Goal: Task Accomplishment & Management: Complete application form

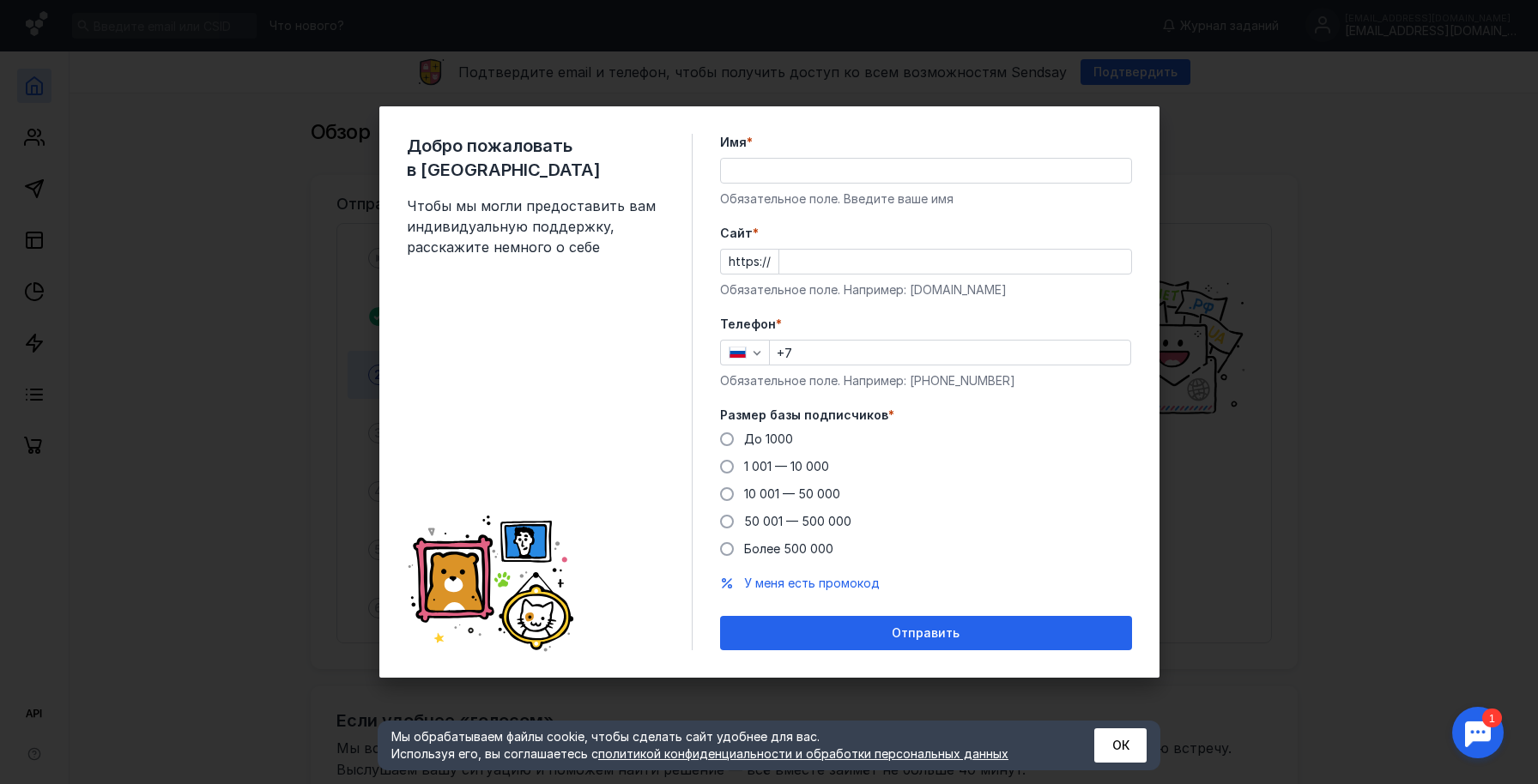
click at [912, 181] on input "Имя *" at bounding box center [926, 170] width 410 height 24
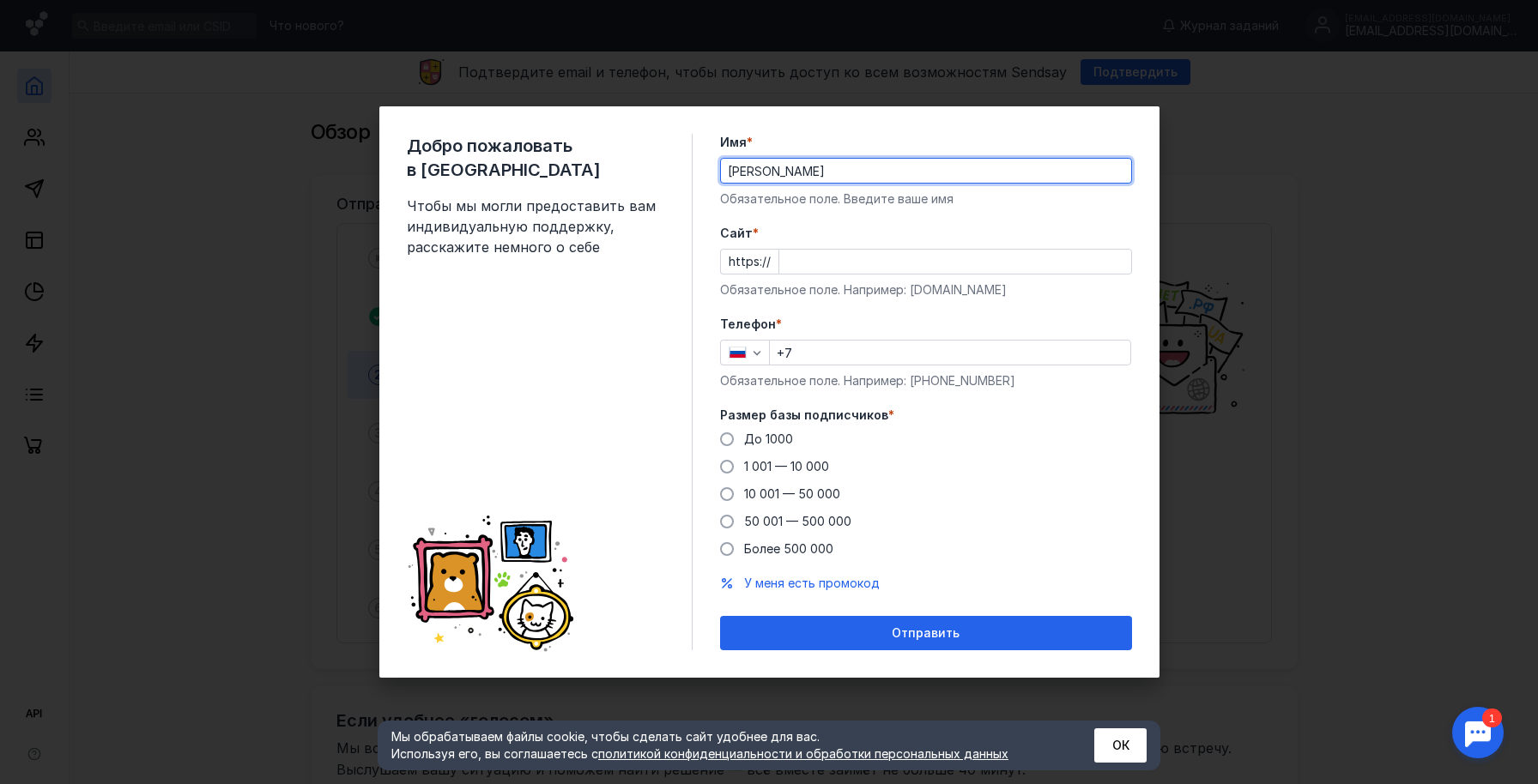
type input "[PERSON_NAME]"
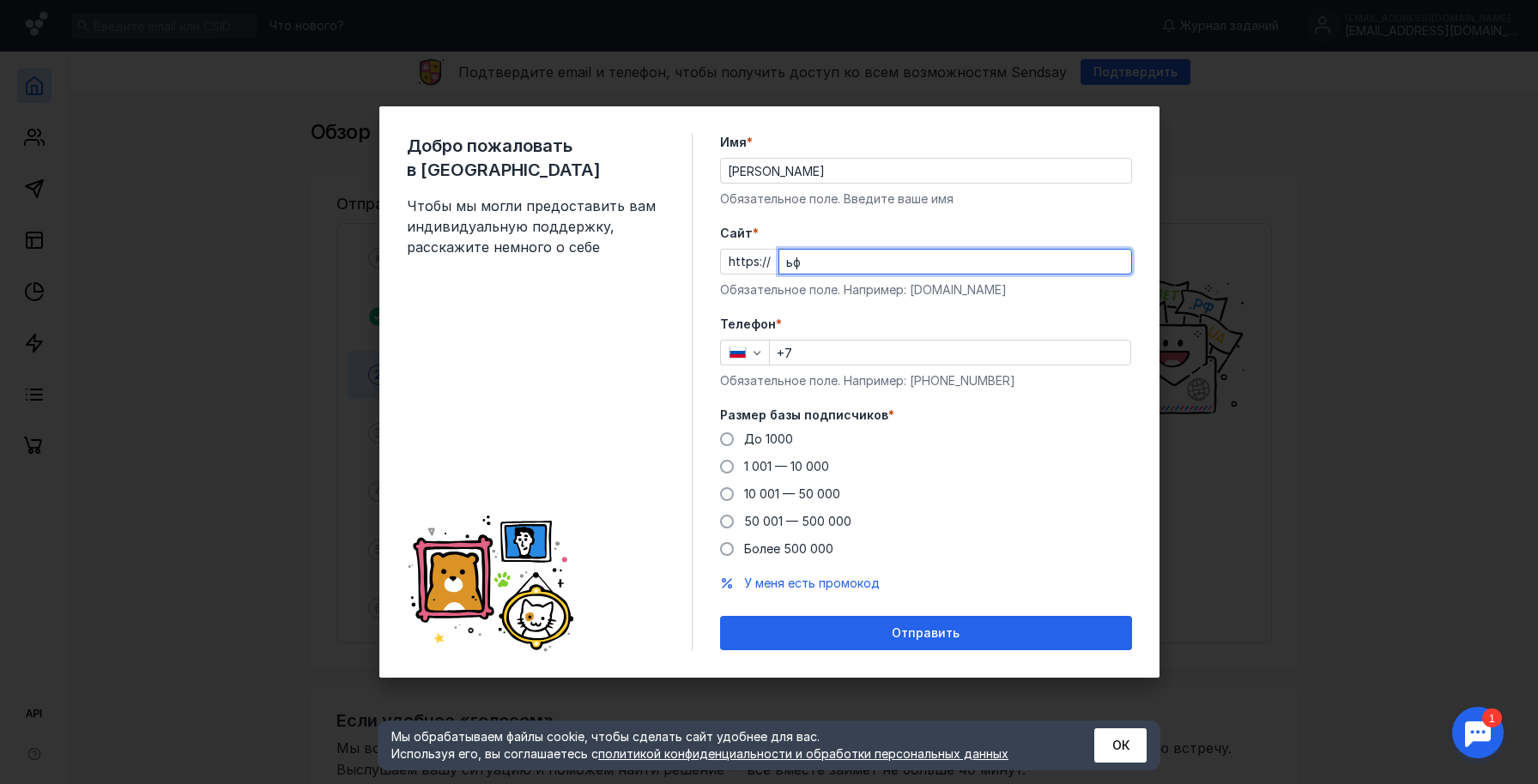
type input "ь"
type input "[DOMAIN_NAME]"
click at [836, 344] on input "+7" at bounding box center [949, 353] width 360 height 24
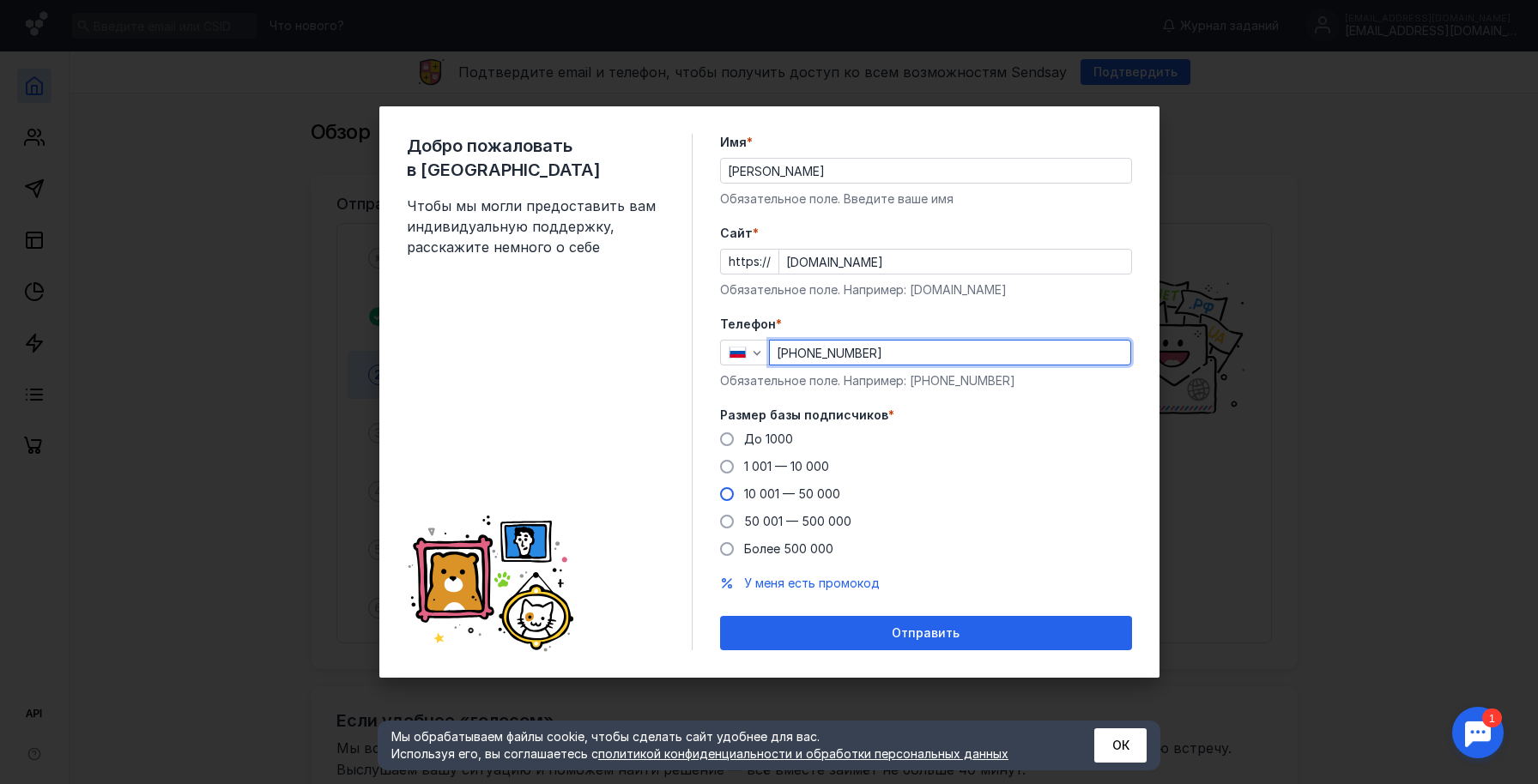
type input "[PHONE_NUMBER]"
click at [730, 493] on span at bounding box center [726, 494] width 14 height 14
click at [0, 0] on input "10 001 — 50 000" at bounding box center [0, 0] width 0 height 0
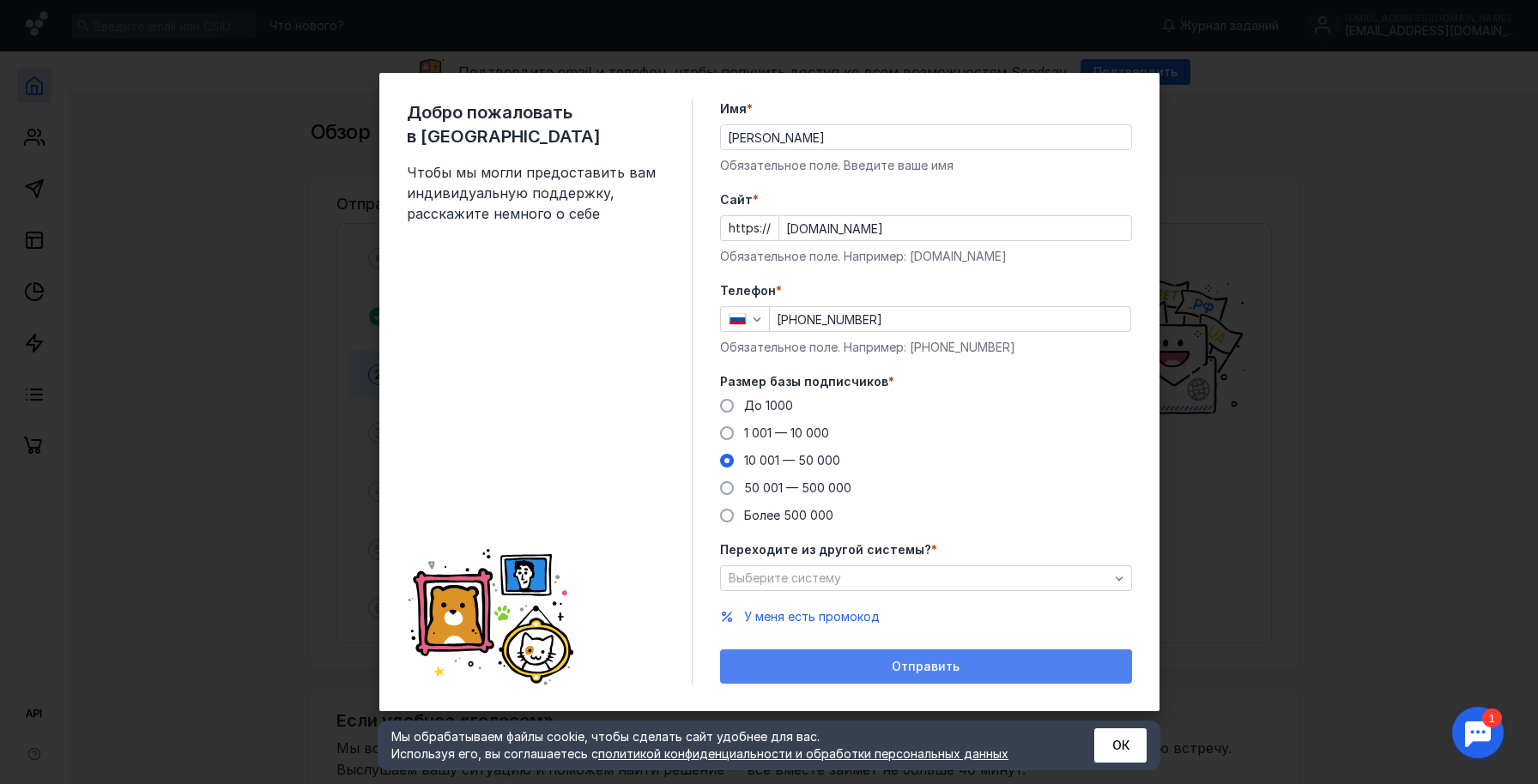
click at [901, 669] on span "Отправить" at bounding box center [925, 667] width 68 height 15
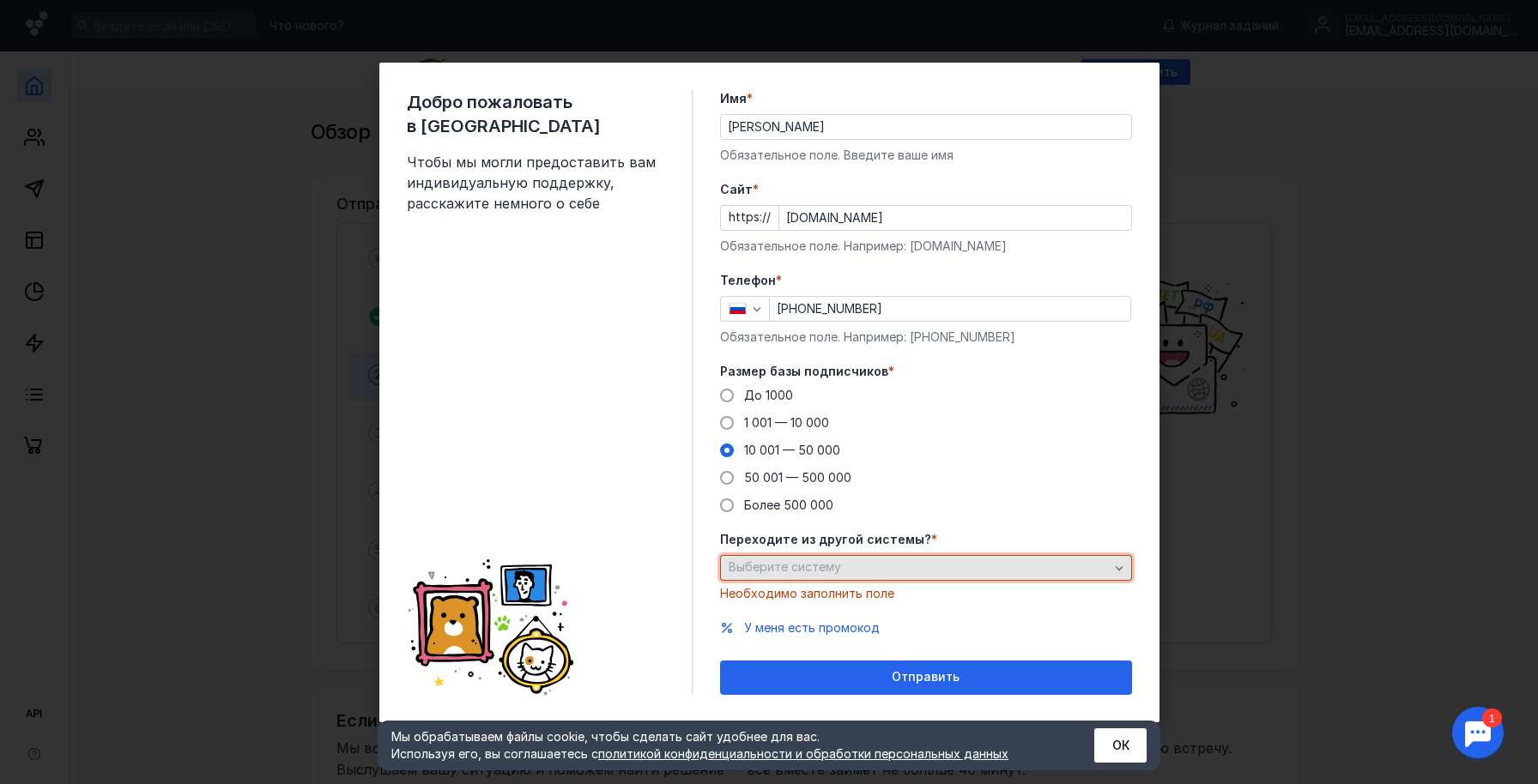
click at [921, 559] on div "Выберите систему" at bounding box center [926, 567] width 412 height 25
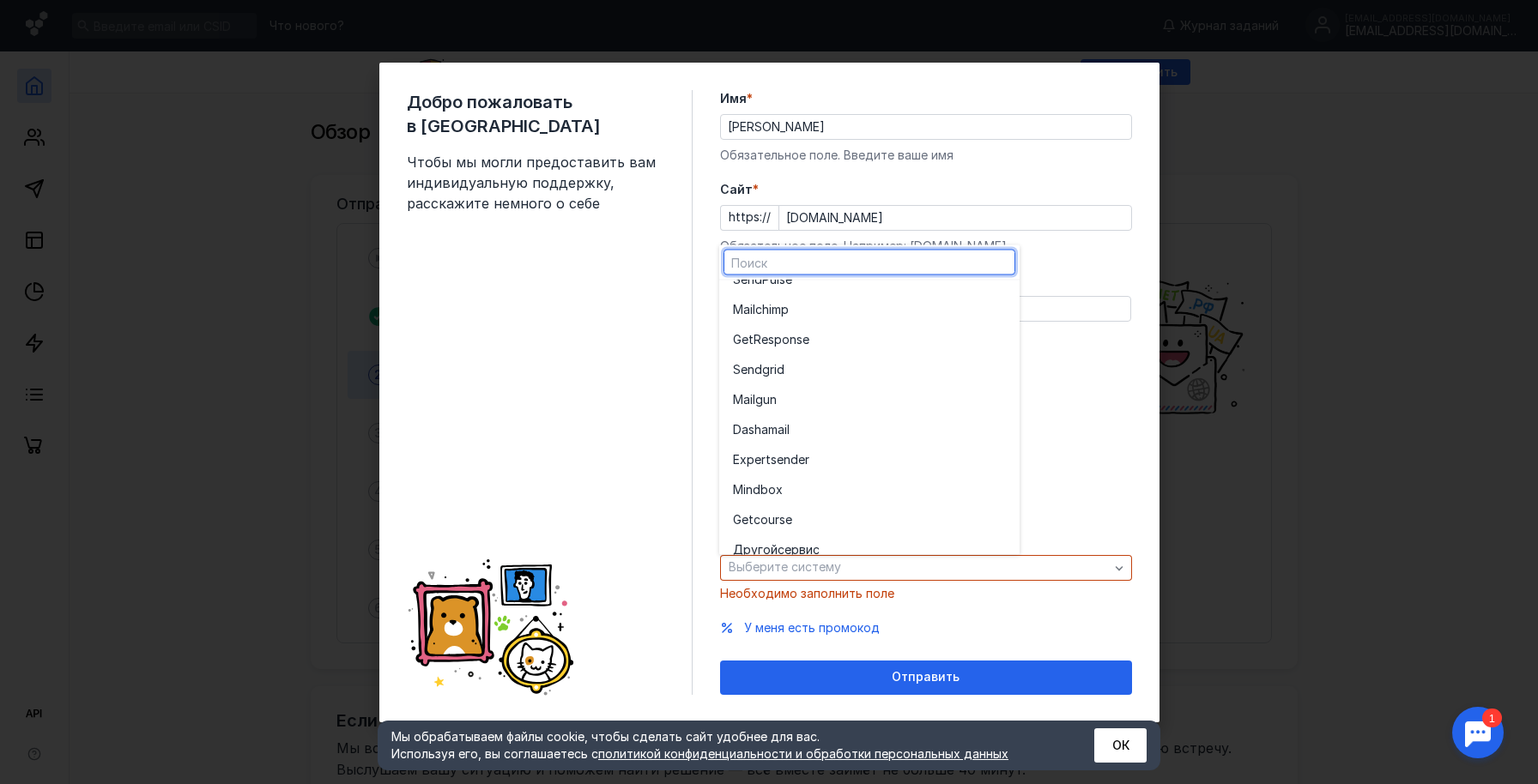
scroll to position [94, 0]
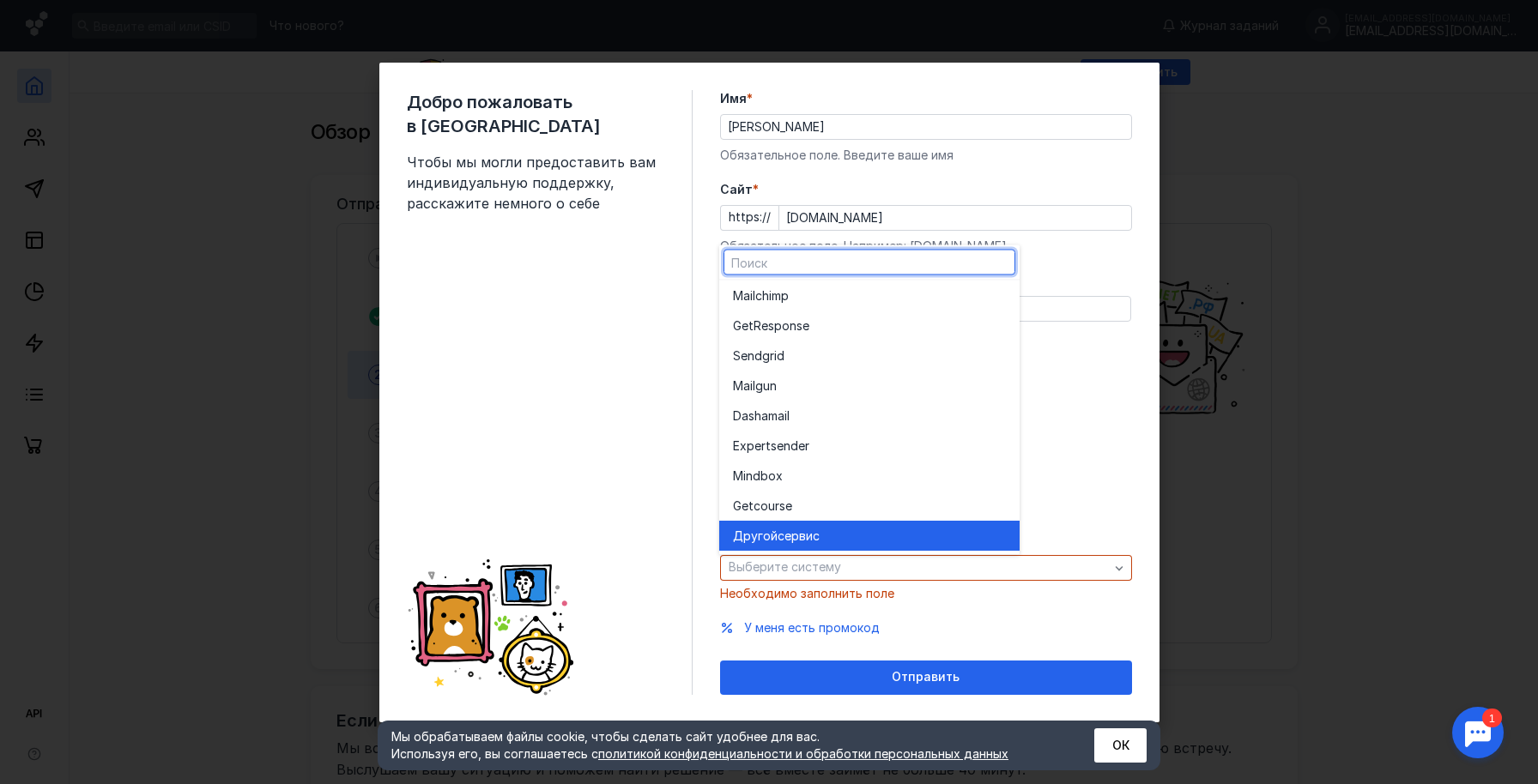
click at [789, 537] on span "сервис" at bounding box center [798, 535] width 42 height 17
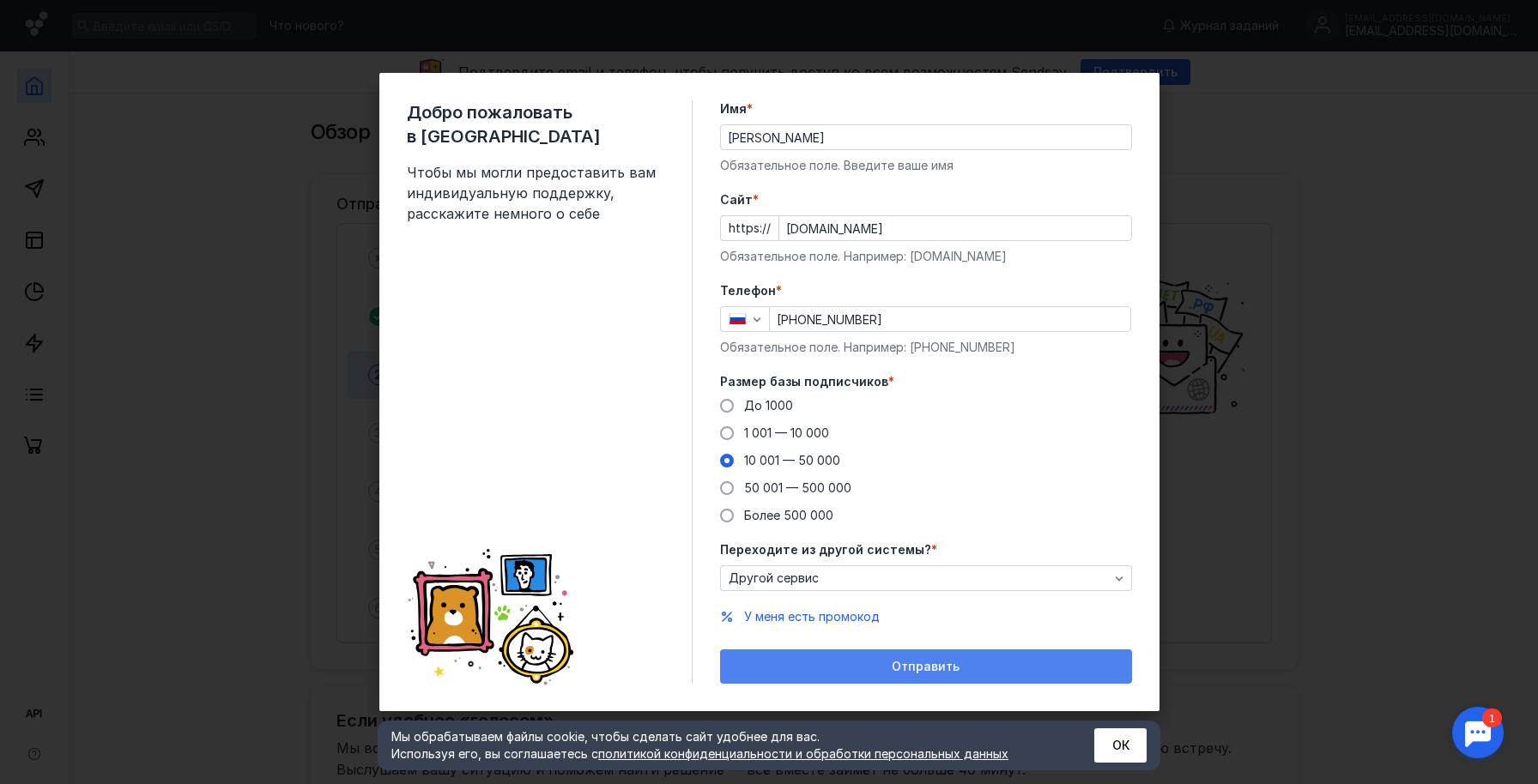
click at [822, 663] on div "Отправить" at bounding box center [925, 667] width 394 height 15
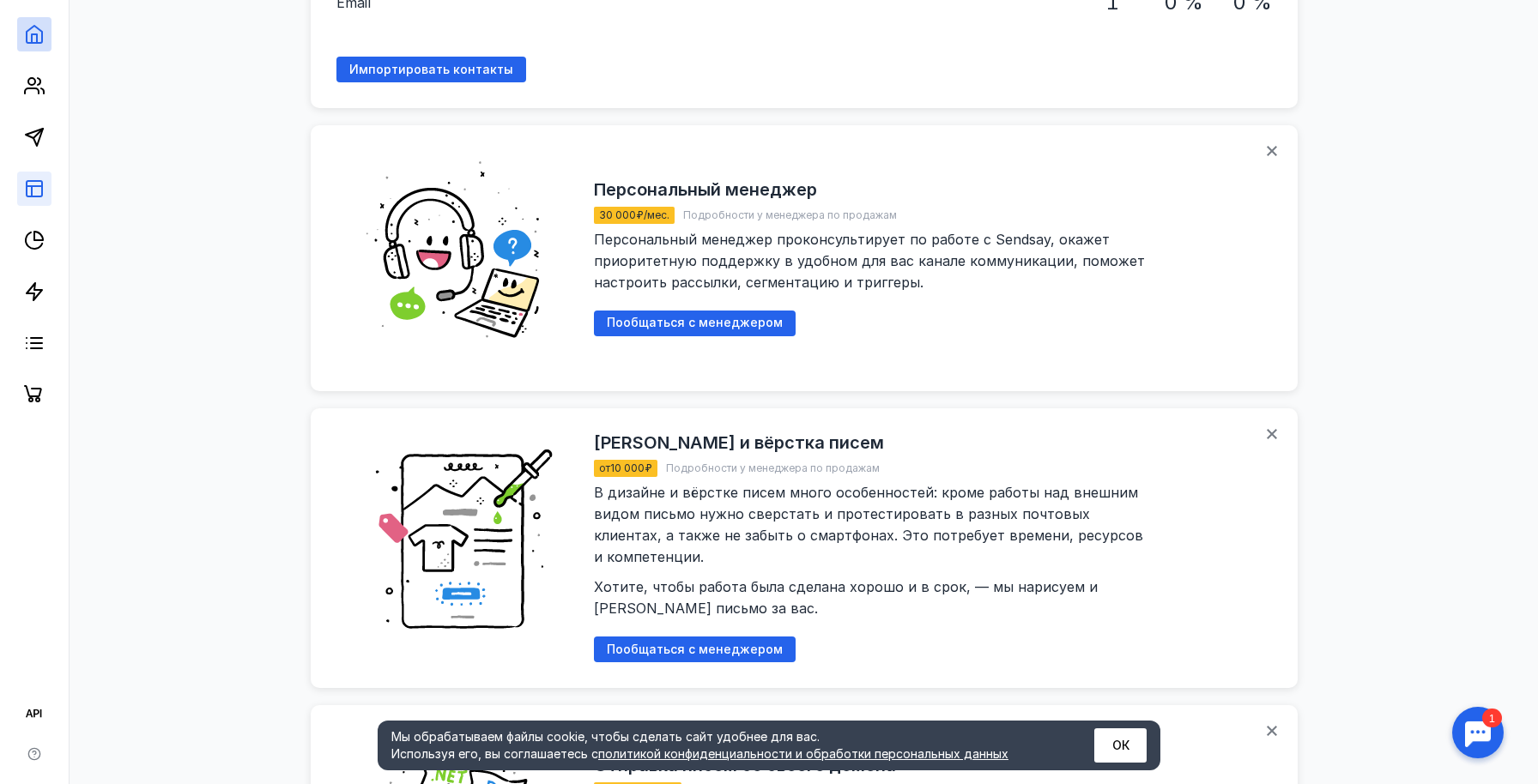
scroll to position [1399, 0]
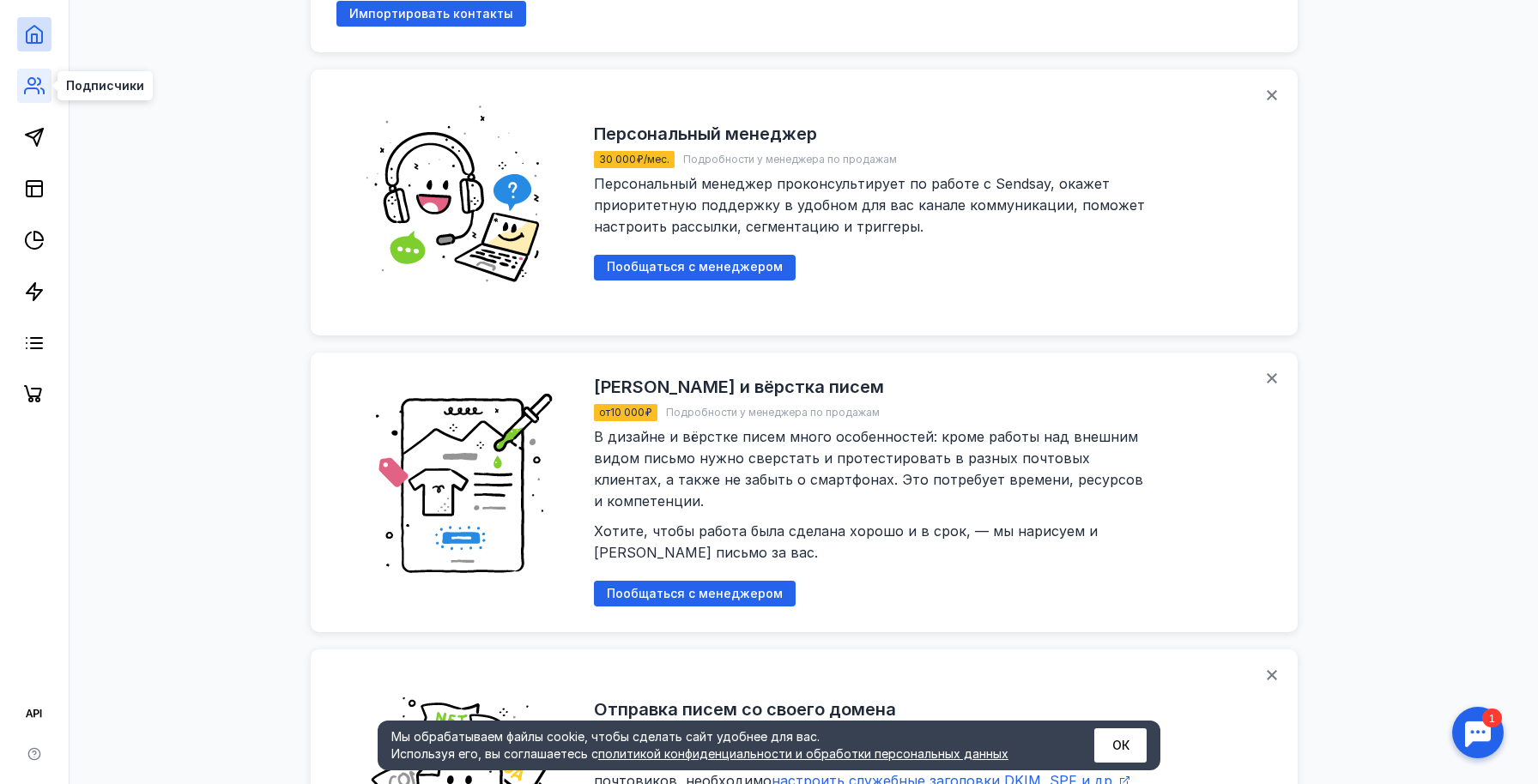
click at [39, 86] on icon at bounding box center [34, 85] width 21 height 21
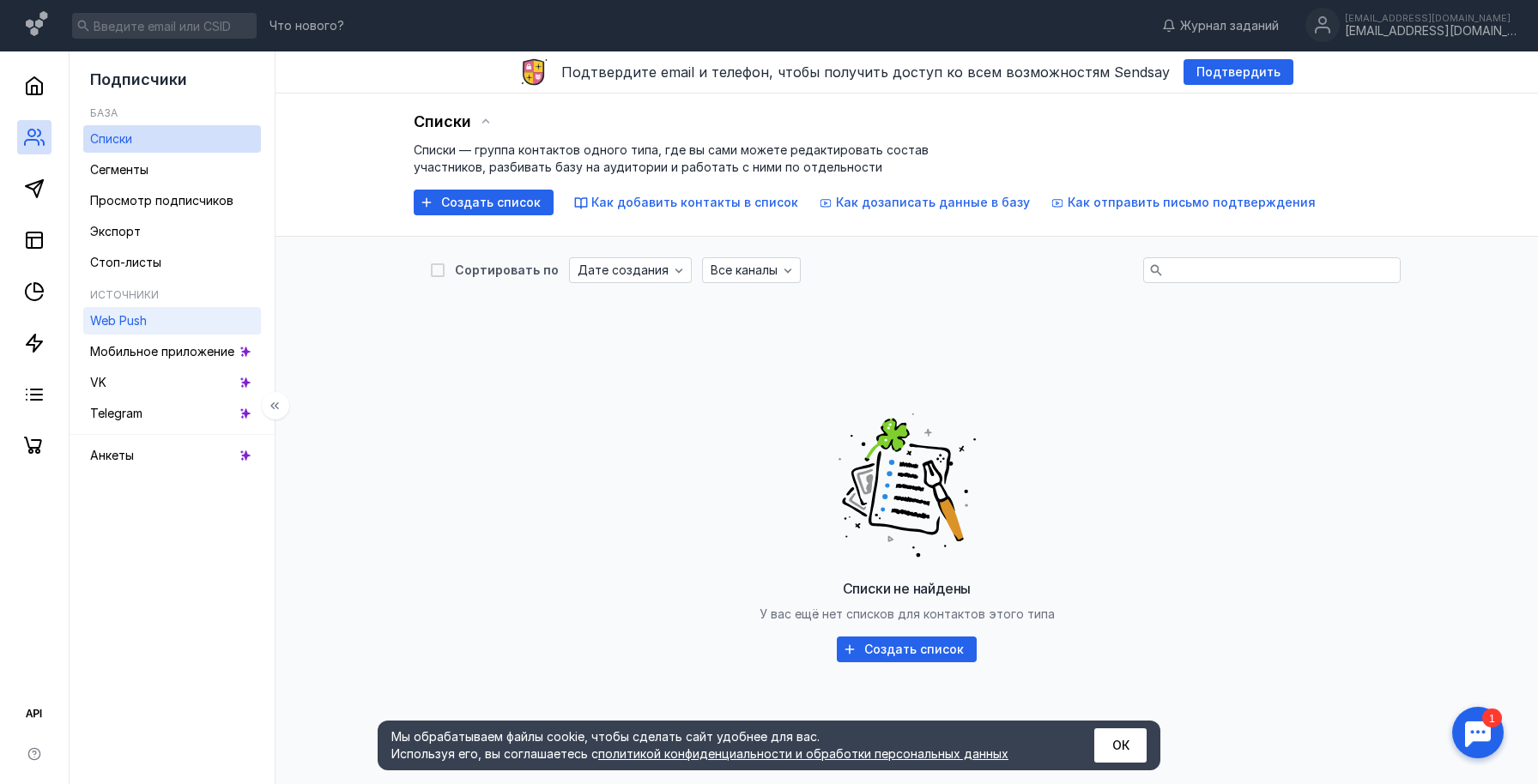
click at [116, 321] on span "Web Push" at bounding box center [118, 320] width 56 height 15
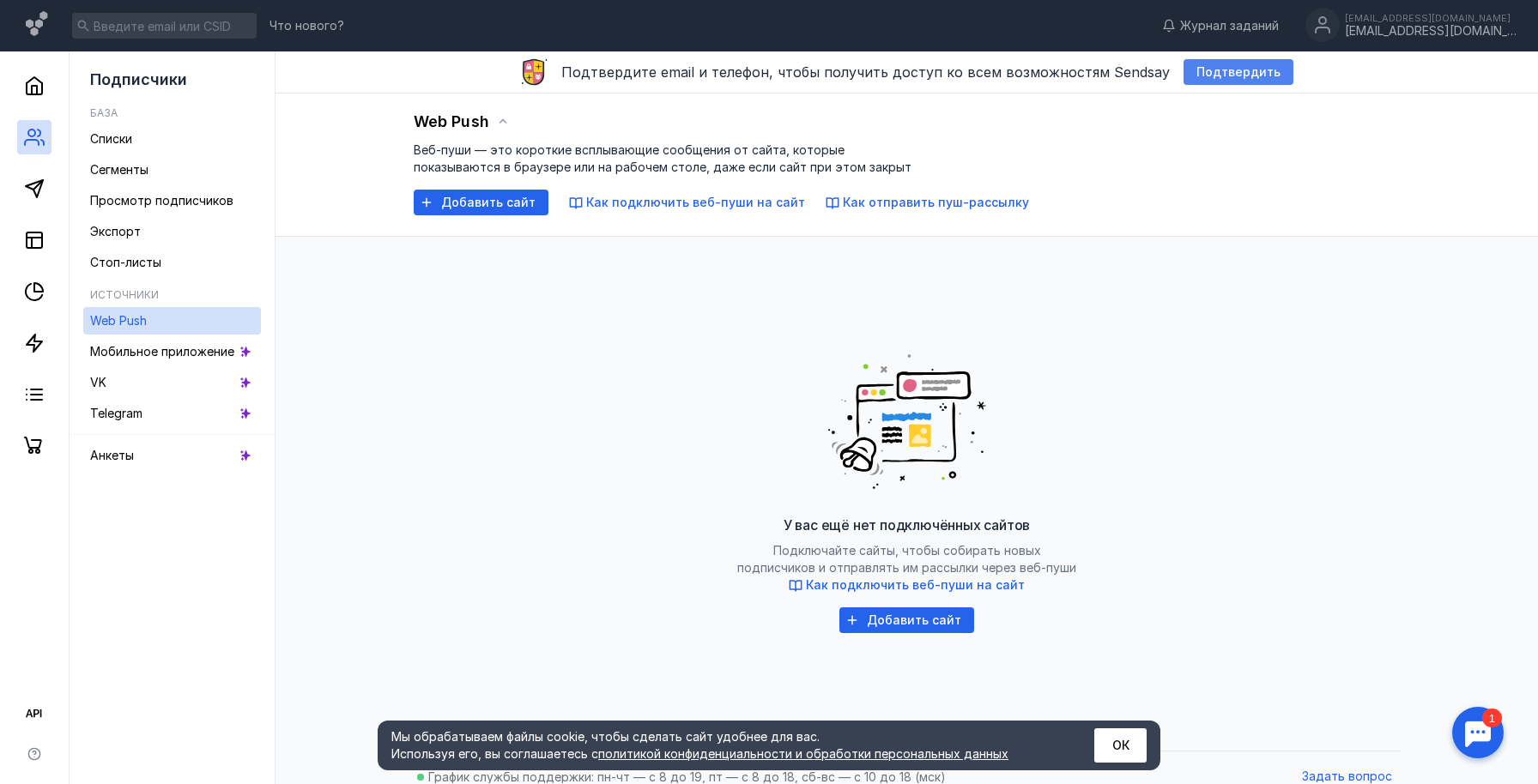
click at [1209, 71] on span "Подтвердить" at bounding box center [1238, 73] width 84 height 15
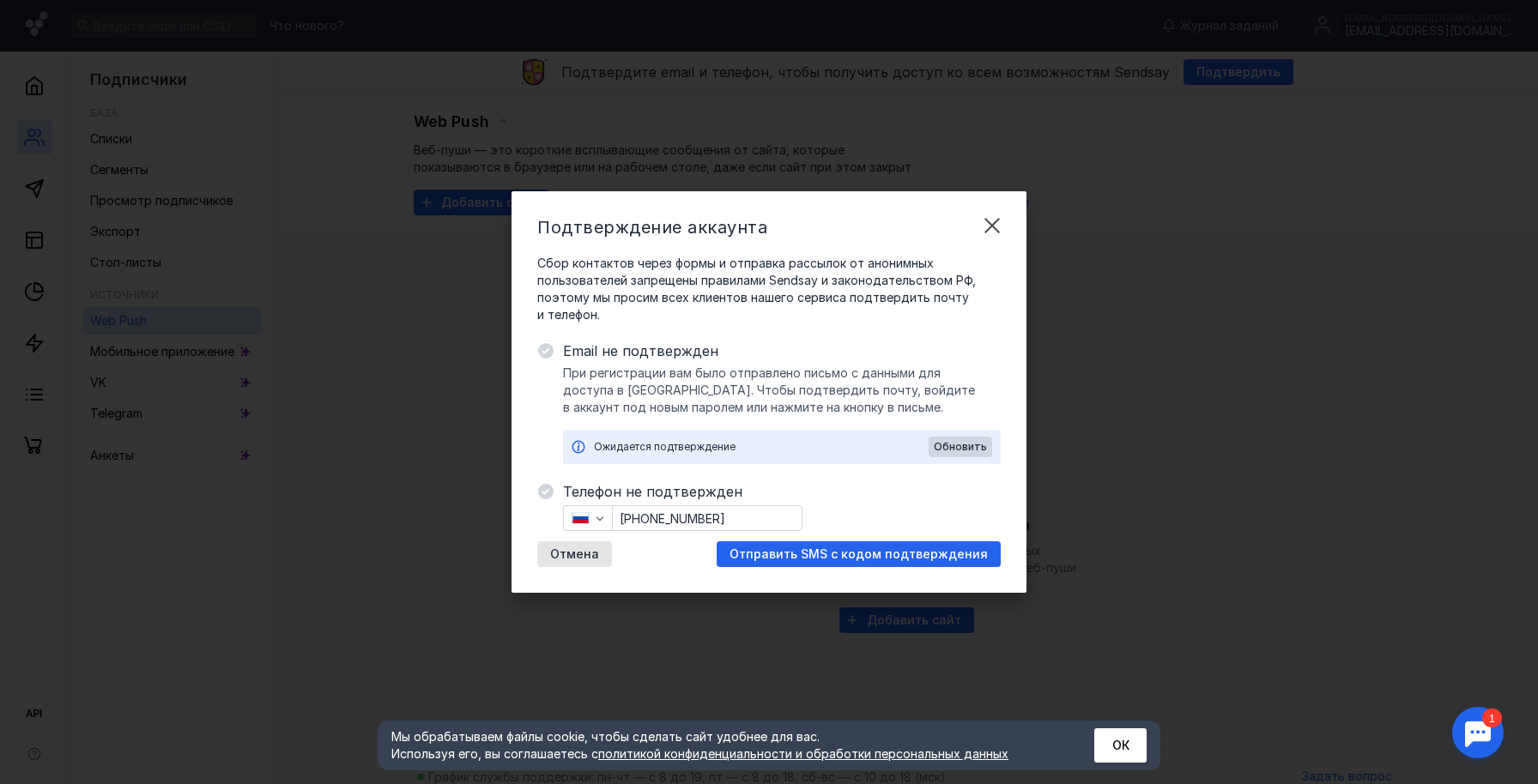
drag, startPoint x: 861, startPoint y: 555, endPoint x: 895, endPoint y: 496, distance: 68.1
click at [895, 496] on div "Телефон не подтвержден [PHONE_NUMBER] Отмена Отправить SMS с кодом подтверждения" at bounding box center [782, 524] width 438 height 86
click at [1332, 137] on div "Подтверждение аккаунта Сбор контактов через формы и отправка рассылок от аноним…" at bounding box center [769, 392] width 1538 height 784
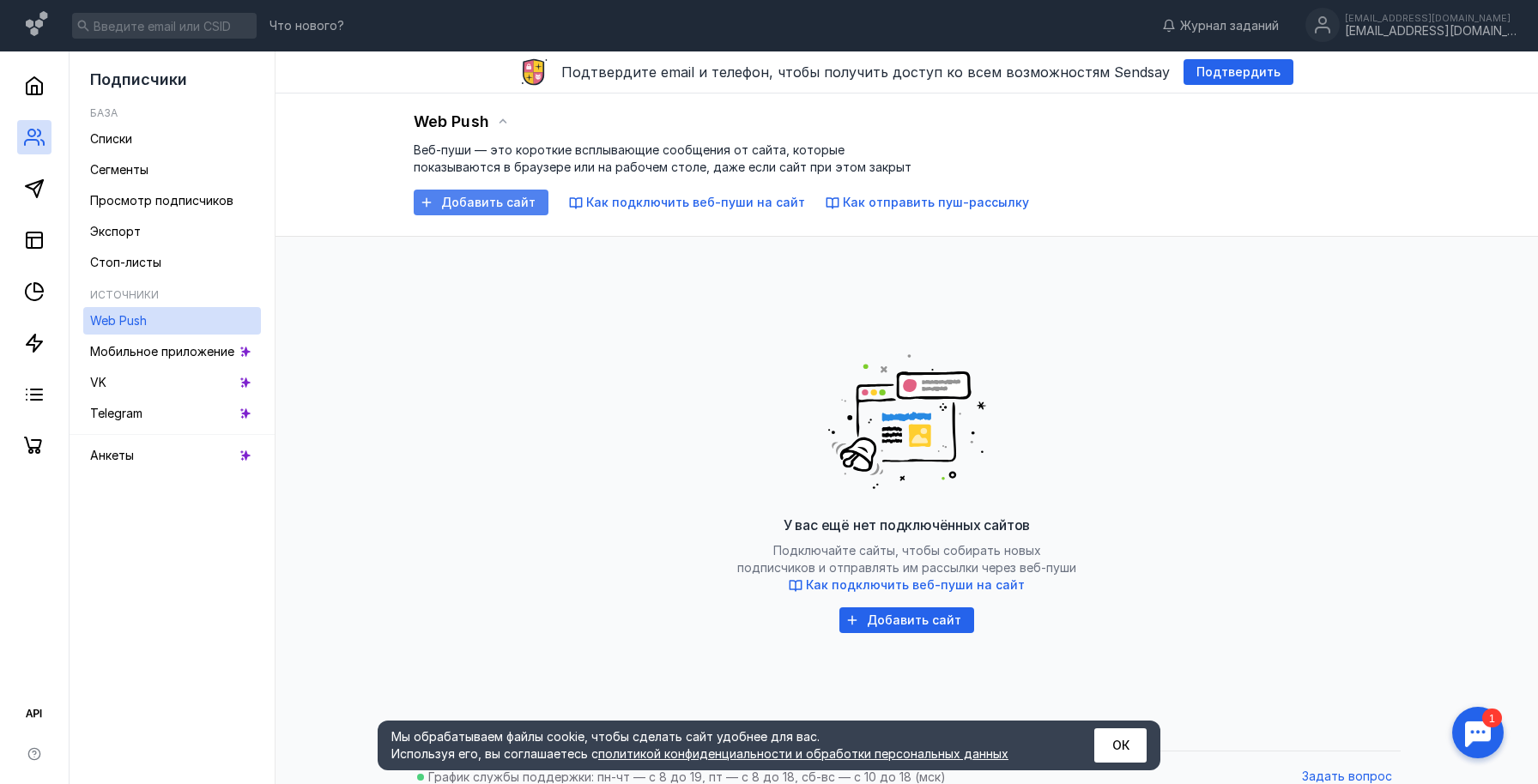
click at [472, 193] on div "Добавить сайт" at bounding box center [481, 202] width 135 height 25
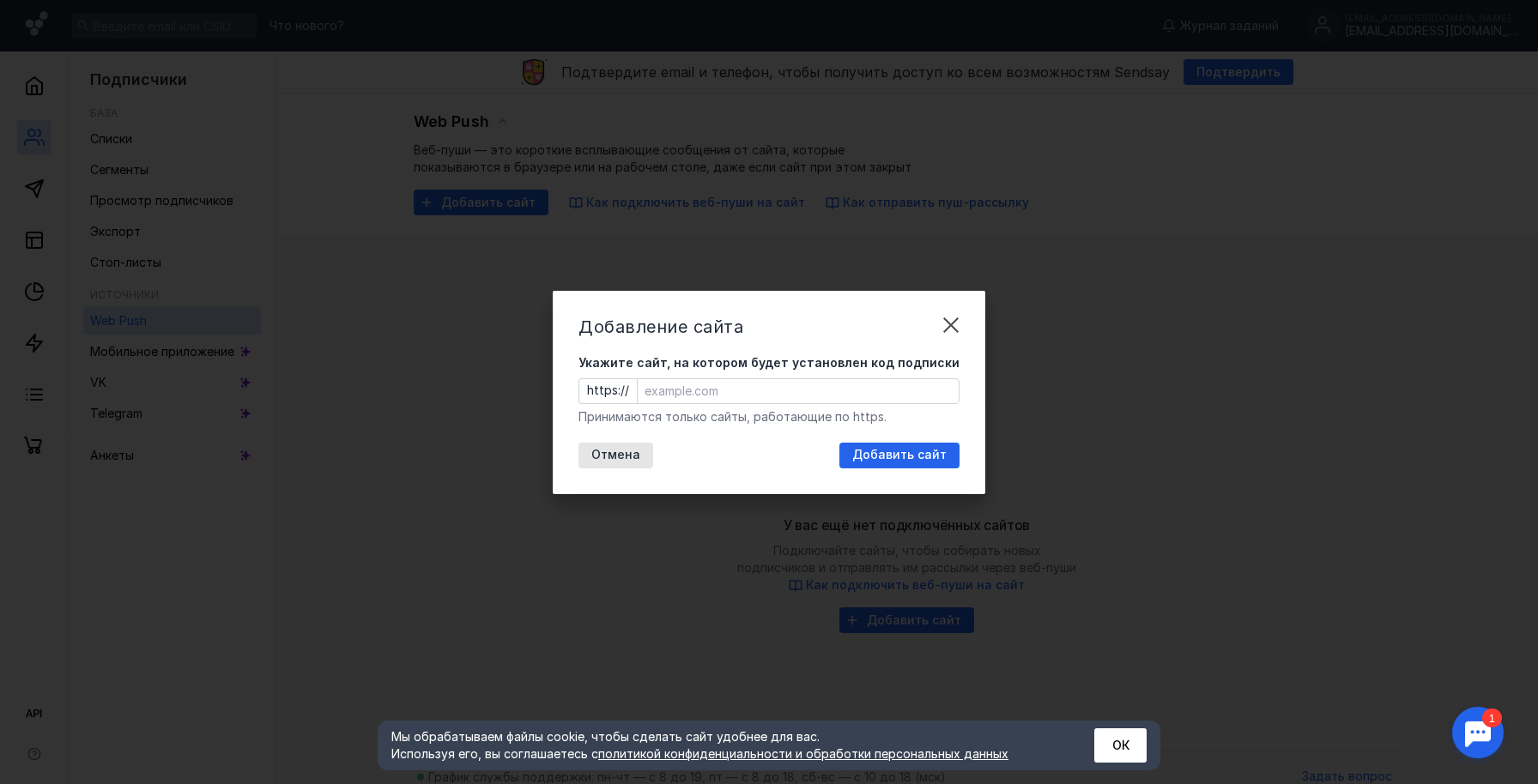
click at [794, 221] on div "Добавление сайта Укажите сайт, на котором будет установлен код подписки https:/…" at bounding box center [769, 392] width 1538 height 784
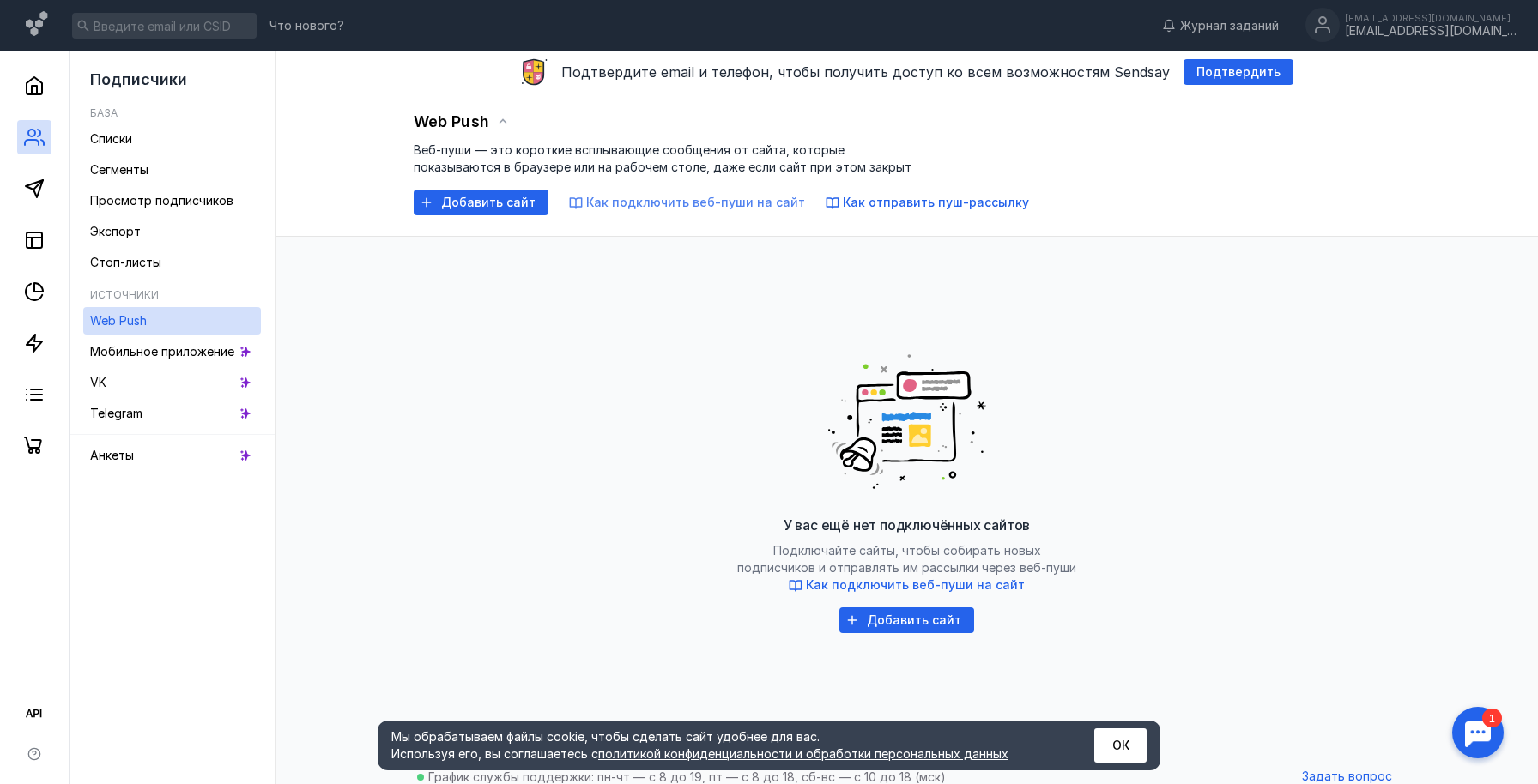
click at [693, 197] on span "Как подключить веб-пуши на сайт" at bounding box center [695, 202] width 219 height 15
